Goal: Task Accomplishment & Management: Use online tool/utility

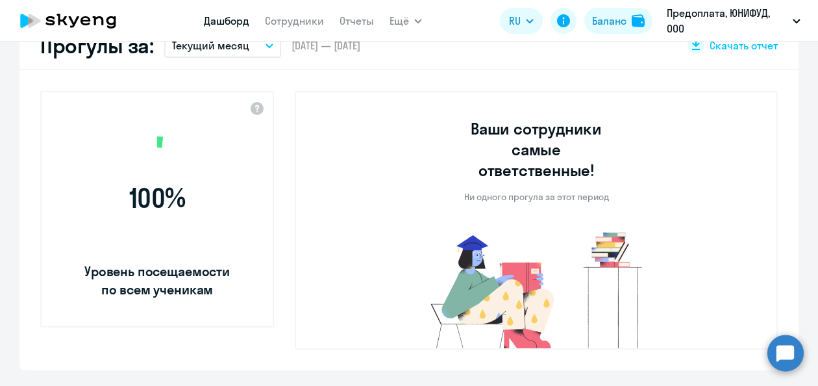
select select "30"
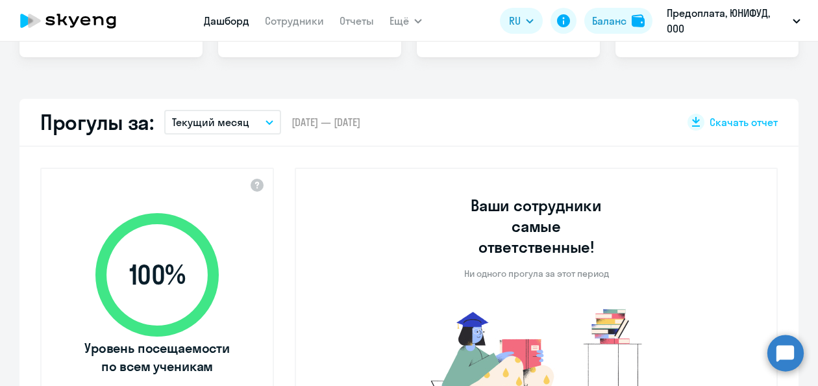
scroll to position [65, 0]
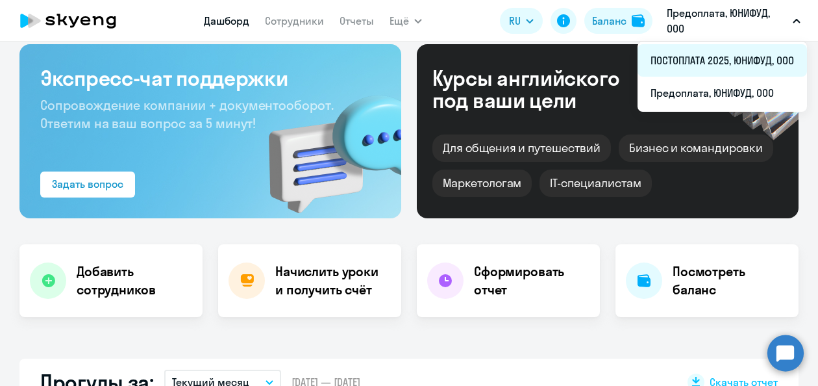
click at [707, 59] on li "ПОСТОПЛАТА 2025, ЮНИФУД, ООО" at bounding box center [721, 60] width 169 height 32
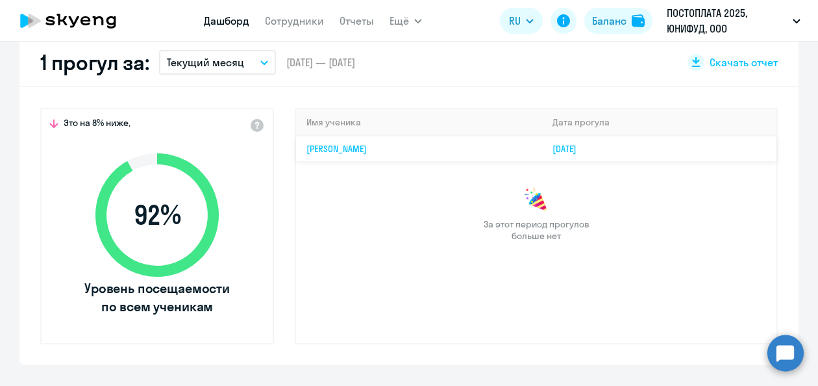
scroll to position [325, 0]
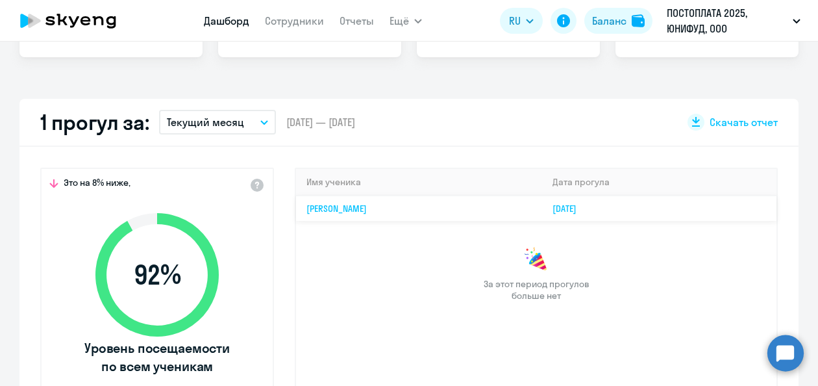
drag, startPoint x: 299, startPoint y: 206, endPoint x: 714, endPoint y: 212, distance: 415.4
click at [714, 212] on tr "Дмитрий Сергеевич Филипцов 18.08.2025" at bounding box center [536, 207] width 480 height 25
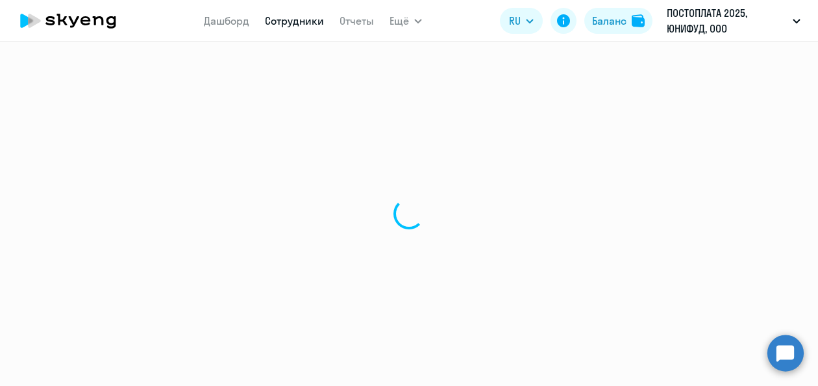
select select "english"
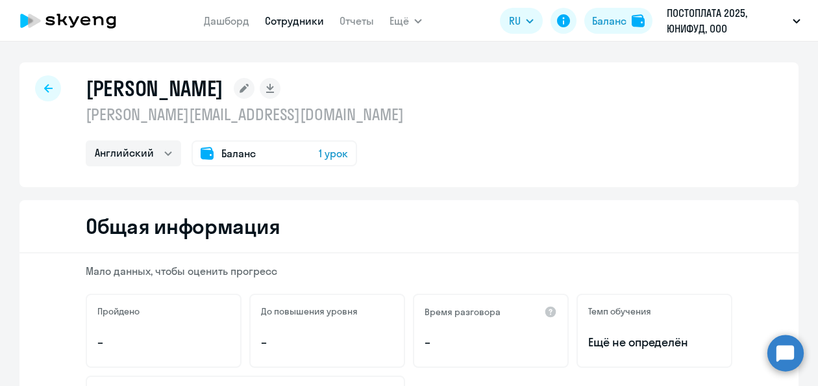
click at [302, 18] on link "Сотрудники" at bounding box center [294, 20] width 59 height 13
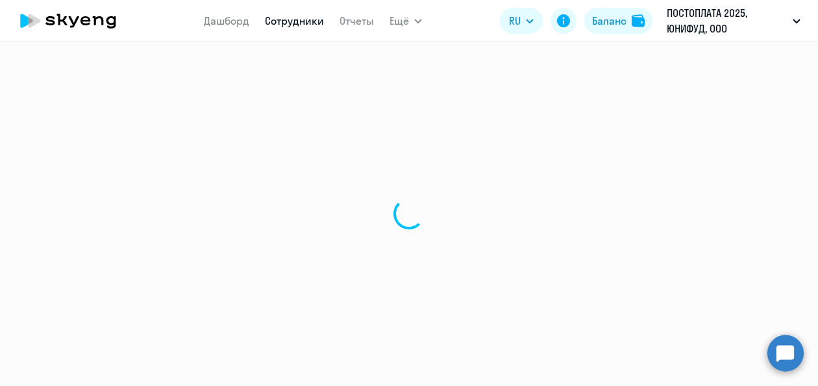
select select "30"
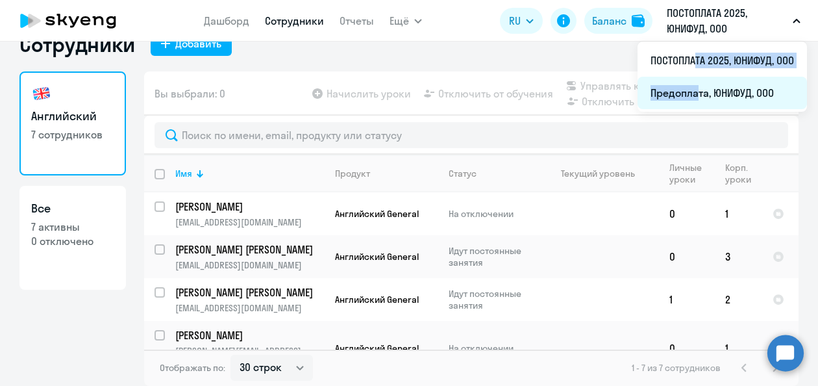
drag, startPoint x: 690, startPoint y: 60, endPoint x: 692, endPoint y: 90, distance: 29.9
click at [692, 90] on ul "ПОСТОПЛАТА 2025, ЮНИФУД, ООО Предоплата, ЮНИФУД, ООО" at bounding box center [721, 77] width 169 height 70
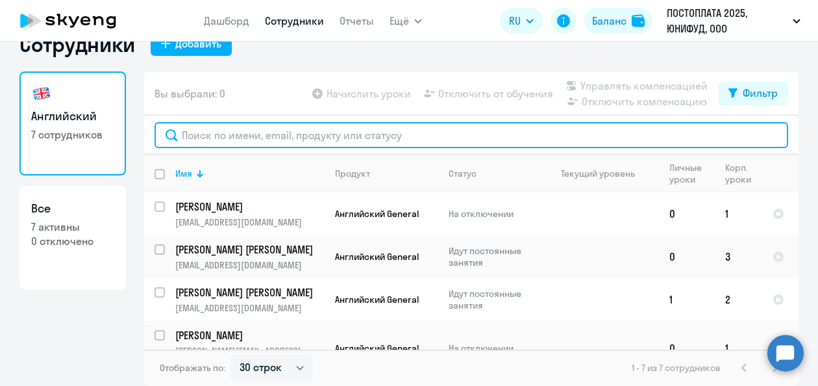
click at [707, 133] on input "text" at bounding box center [470, 135] width 633 height 26
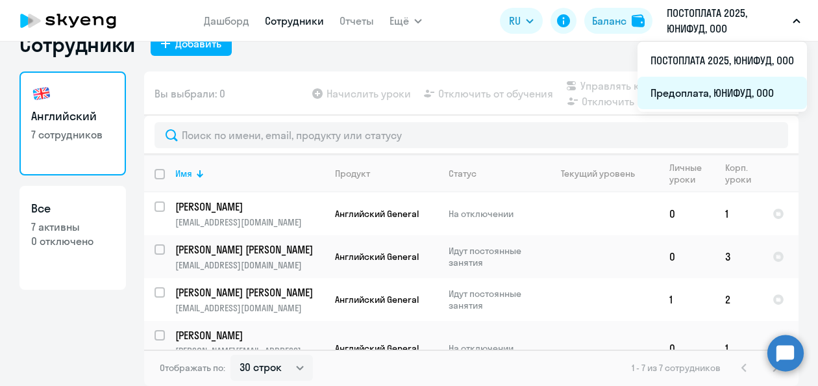
click at [678, 93] on li "Предоплата, ЮНИФУД, ООО" at bounding box center [721, 93] width 169 height 32
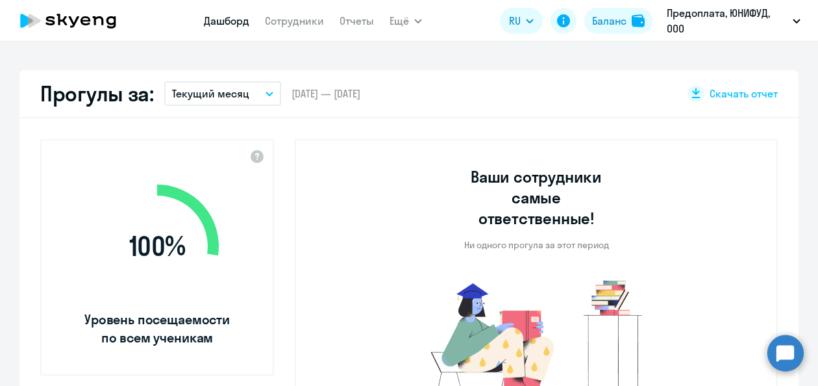
select select "30"
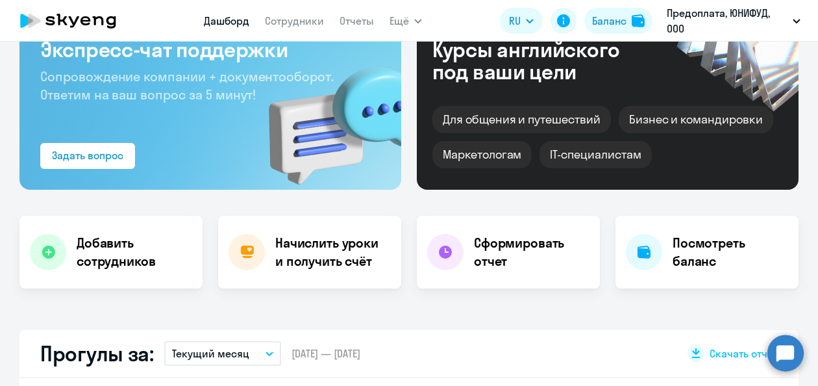
scroll to position [30, 0]
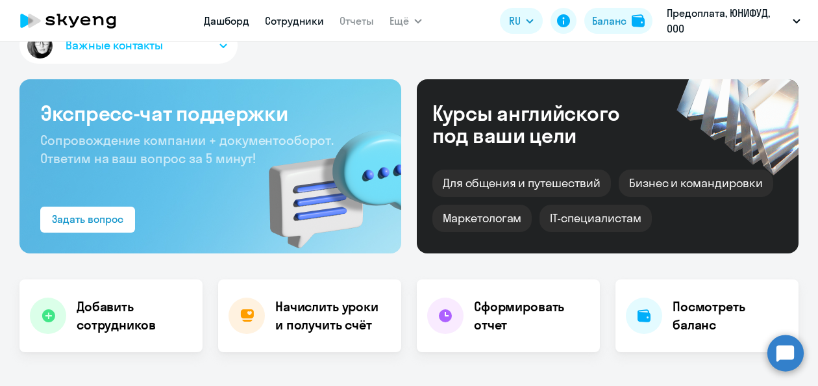
click at [300, 20] on link "Сотрудники" at bounding box center [294, 20] width 59 height 13
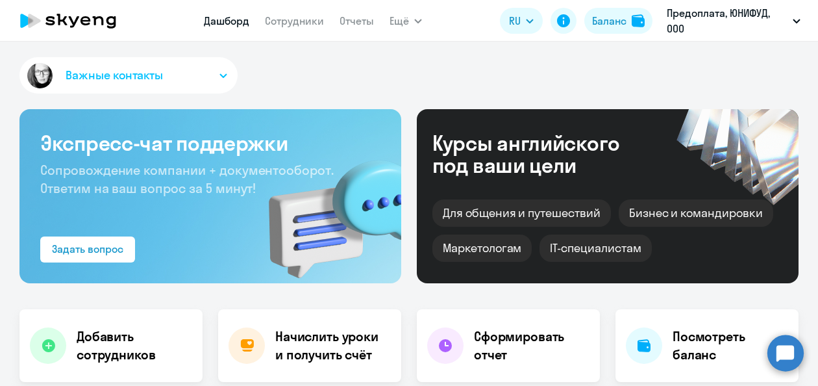
select select "30"
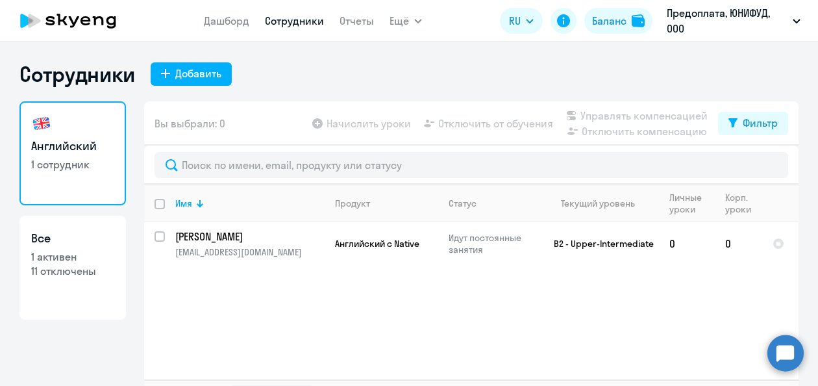
scroll to position [30, 0]
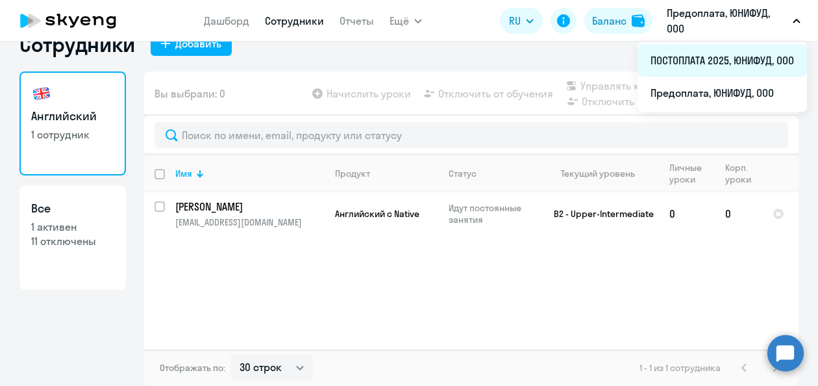
click at [700, 64] on li "ПОСТОПЛАТА 2025, ЮНИФУД, ООО" at bounding box center [721, 60] width 169 height 32
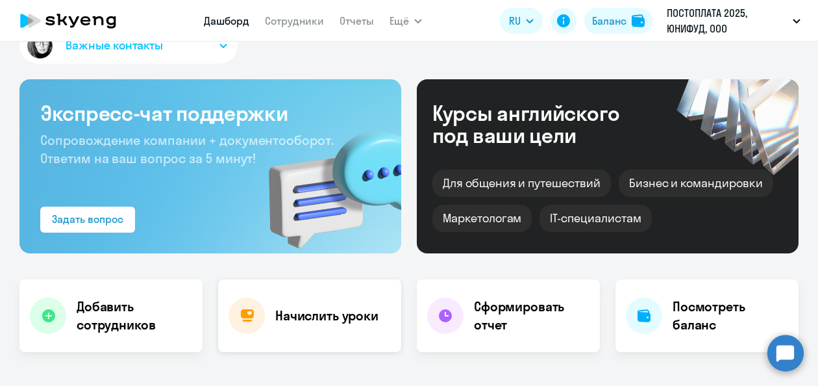
select select "30"
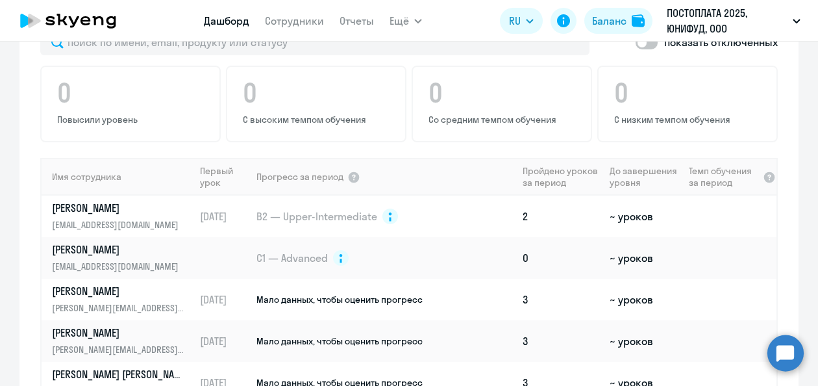
scroll to position [745, 0]
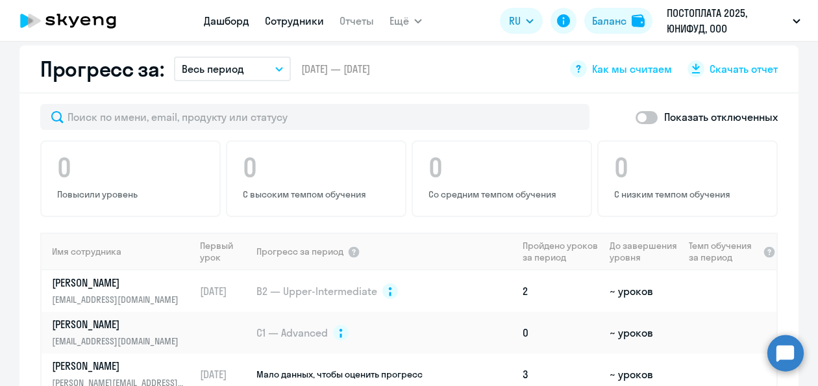
click at [293, 21] on link "Сотрудники" at bounding box center [294, 20] width 59 height 13
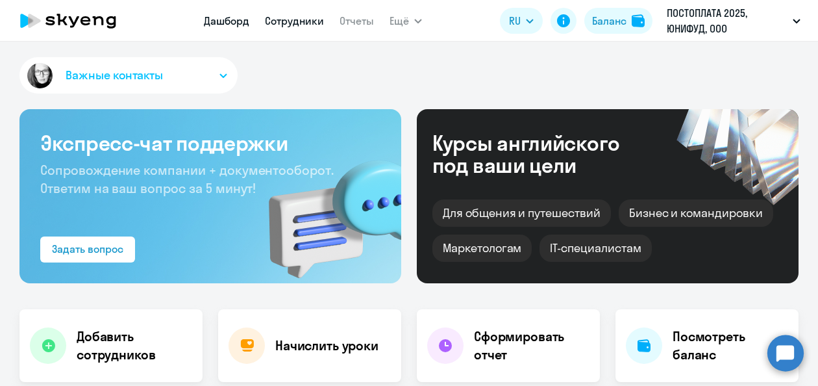
select select "30"
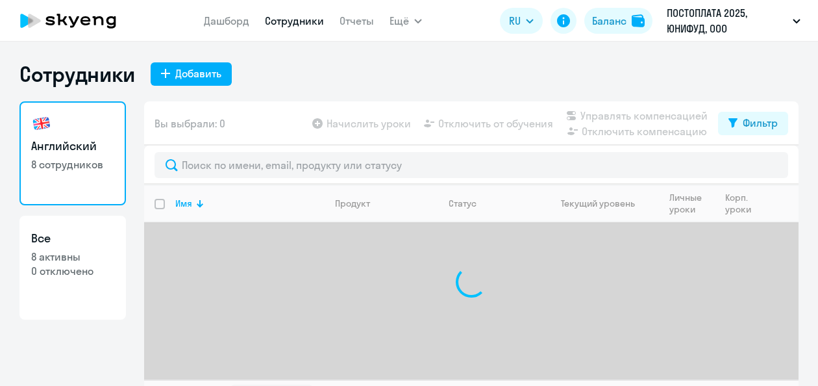
select select "30"
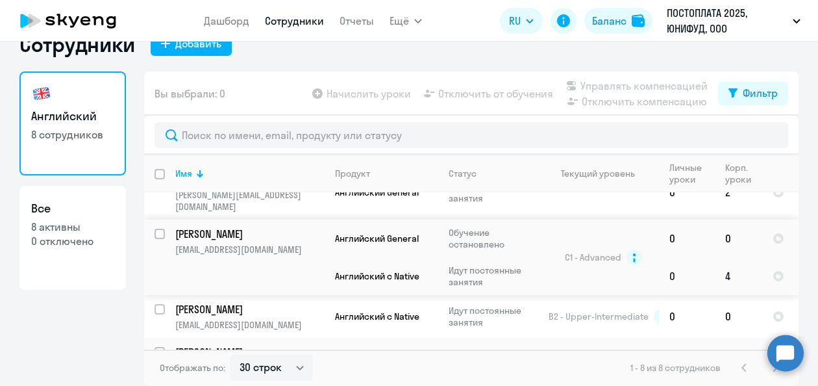
scroll to position [213, 0]
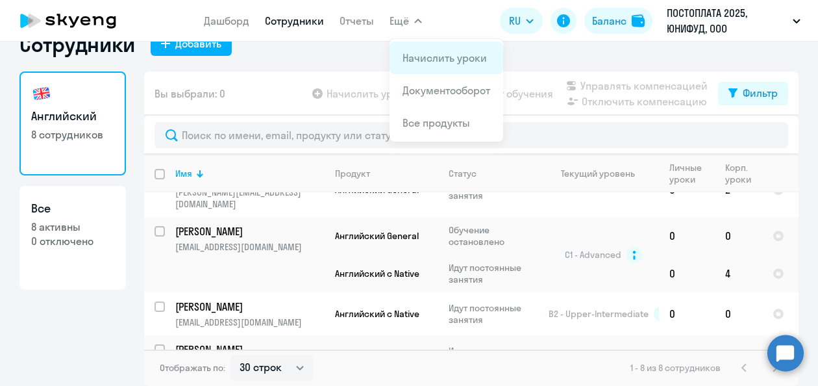
click at [419, 56] on link "Начислить уроки" at bounding box center [444, 57] width 84 height 13
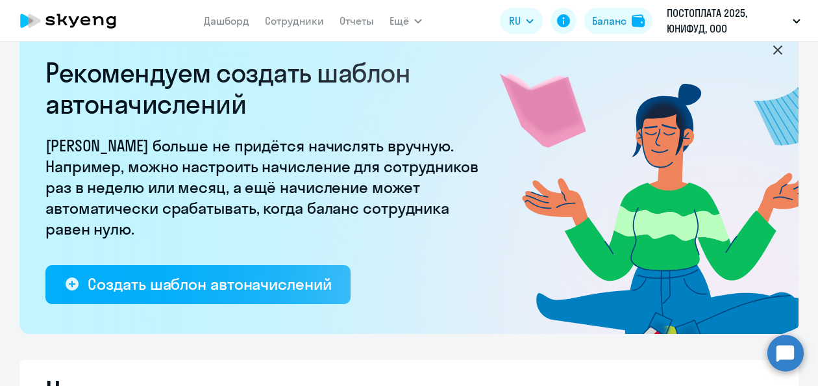
select select "10"
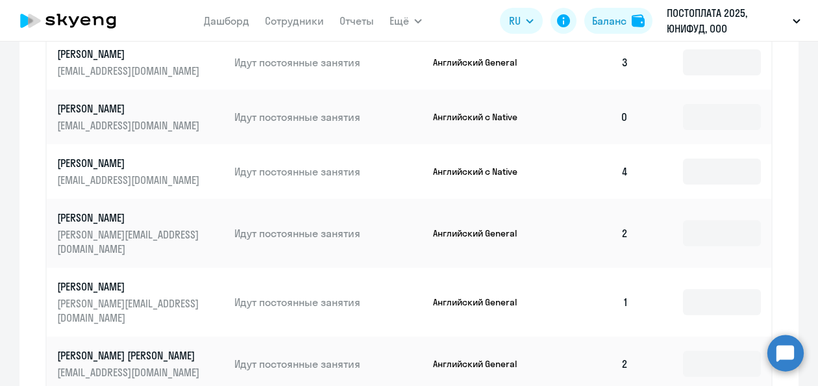
scroll to position [585, 0]
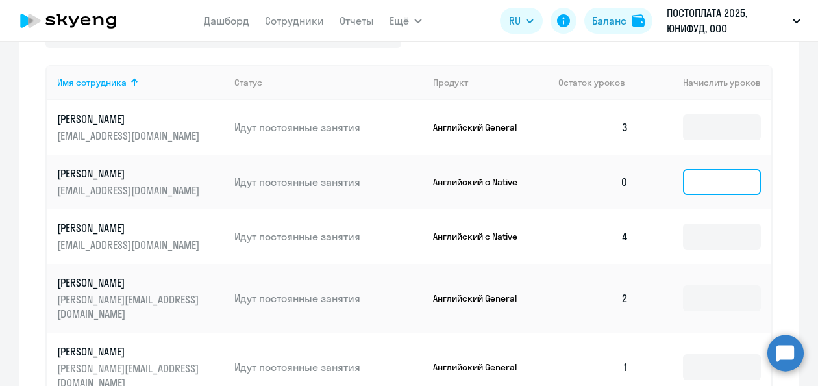
click at [694, 193] on input at bounding box center [722, 182] width 78 height 26
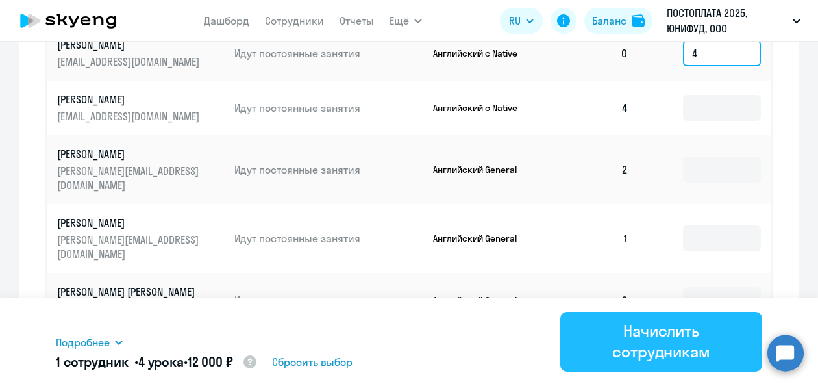
scroll to position [715, 0]
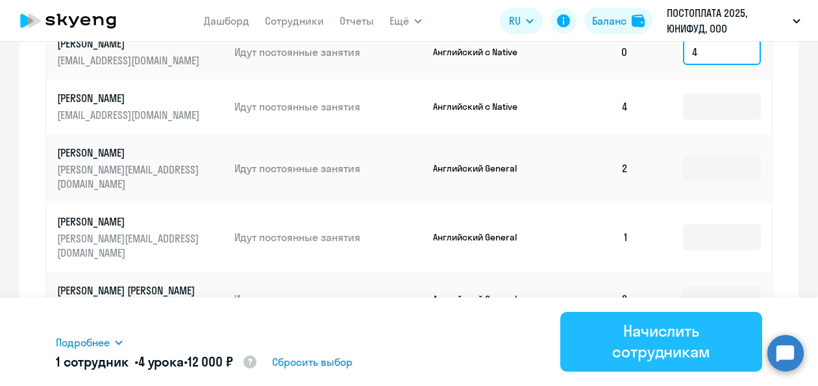
type input "4"
click at [684, 339] on div "Начислить сотрудникам" at bounding box center [661, 341] width 166 height 42
